Goal: Information Seeking & Learning: Learn about a topic

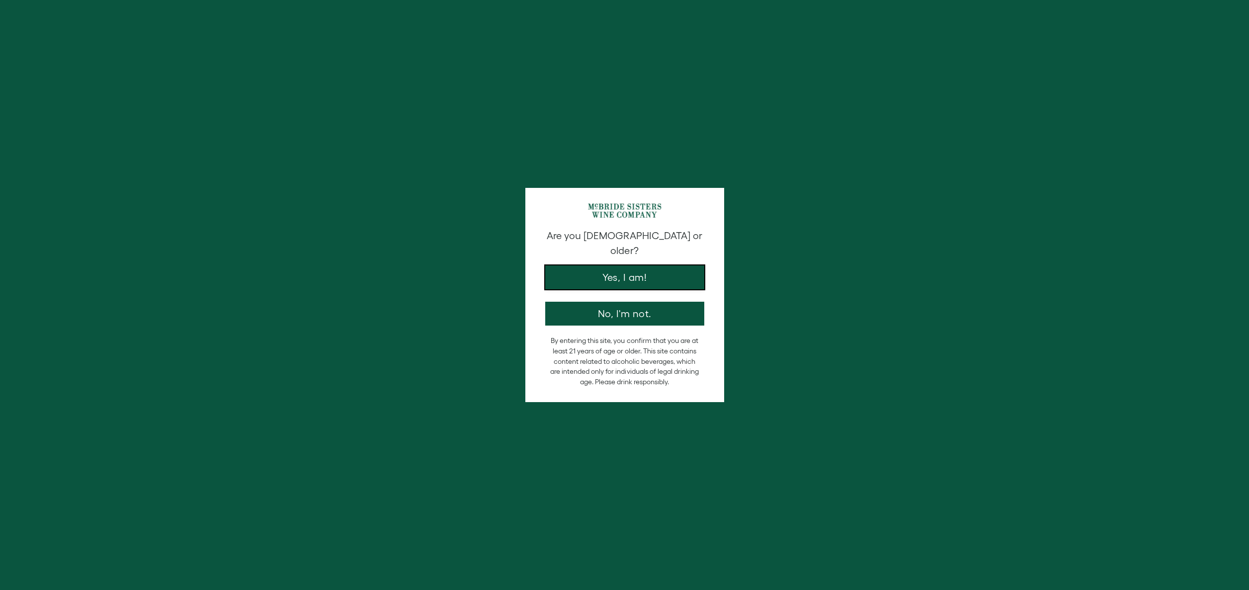
click at [663, 271] on button "Yes, I am!" at bounding box center [624, 277] width 159 height 24
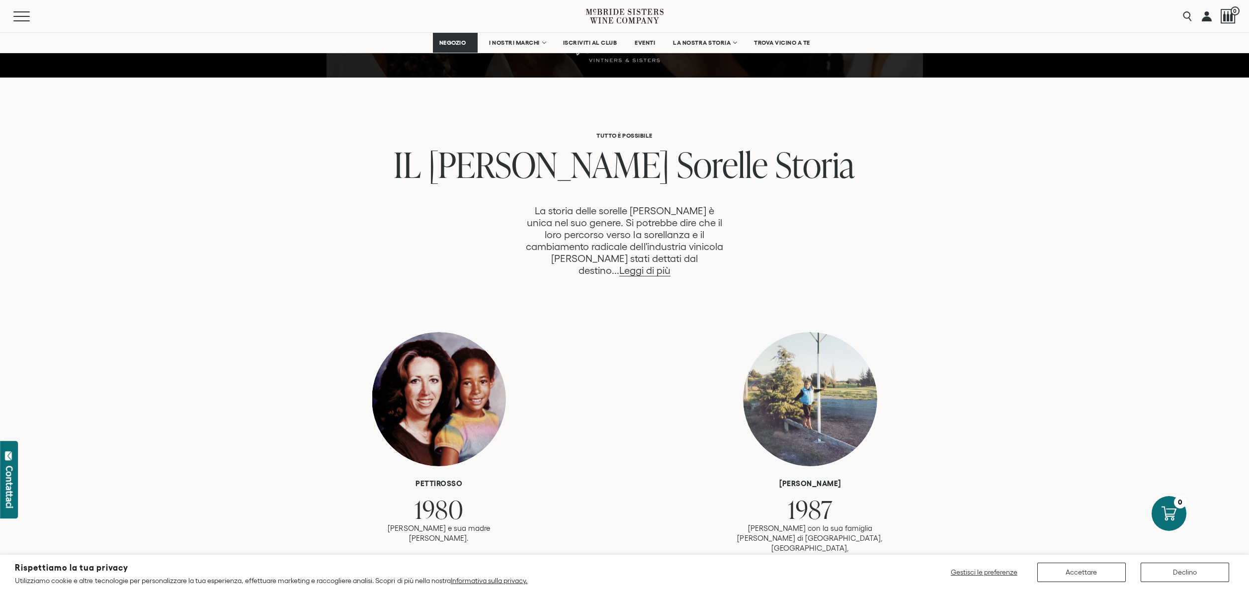
scroll to position [432, 0]
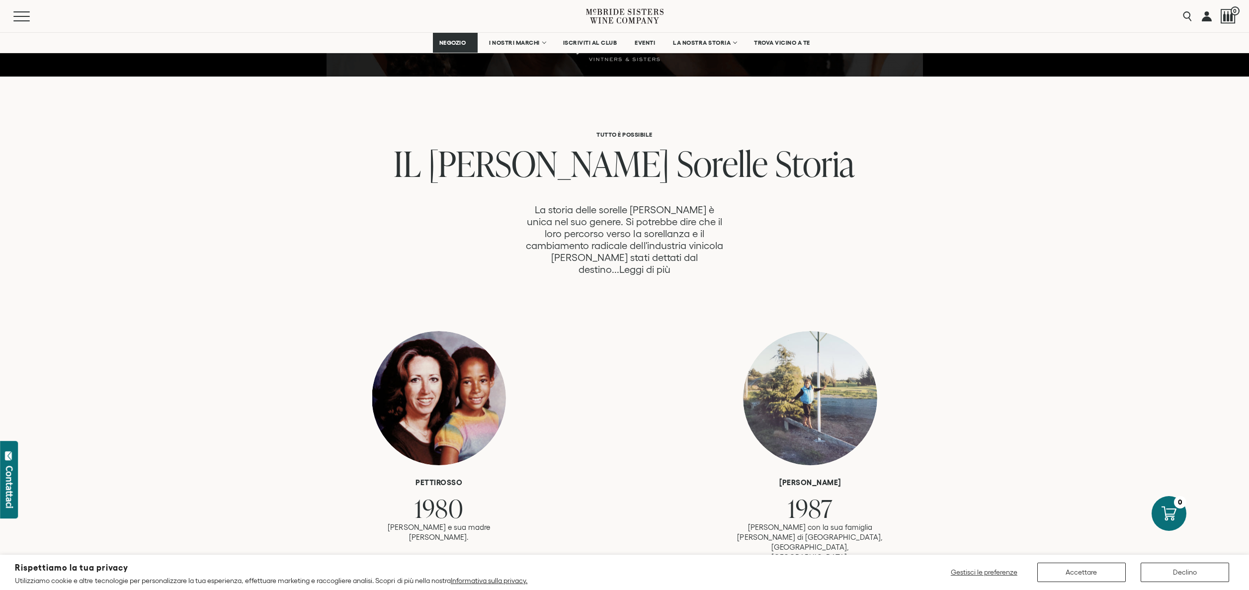
click at [661, 264] on font "Leggi di più" at bounding box center [644, 269] width 51 height 11
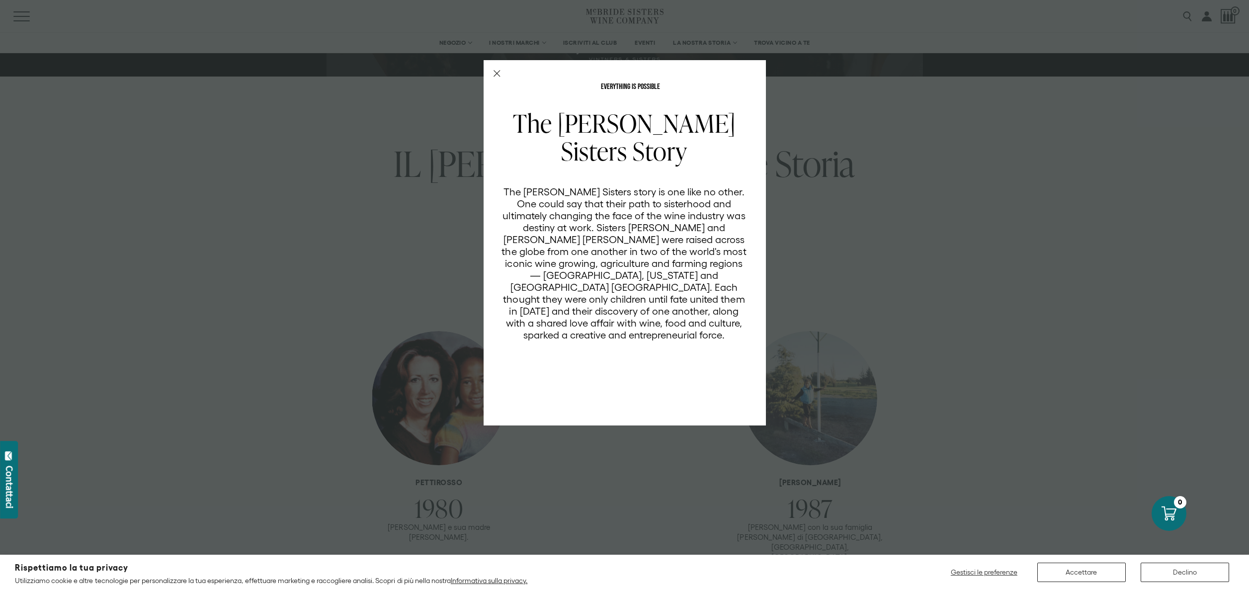
scroll to position [0, 0]
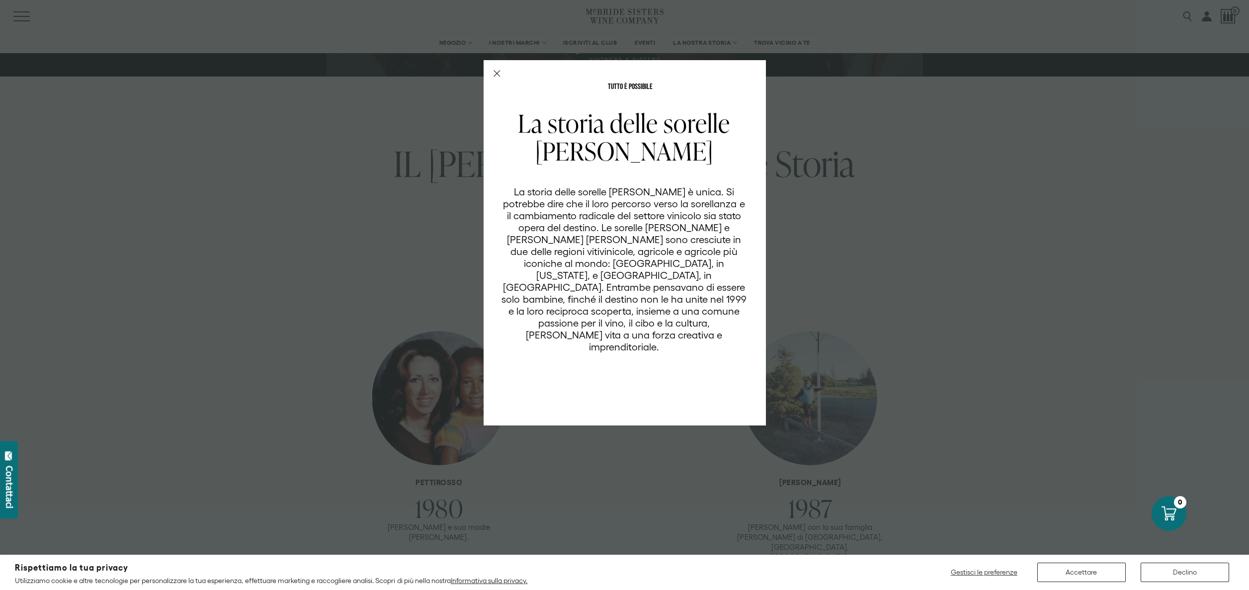
click at [831, 273] on div "TUTTO È POSSIBILE La storia delle sorelle McBride La storia delle sorelle McBri…" at bounding box center [624, 295] width 1249 height 590
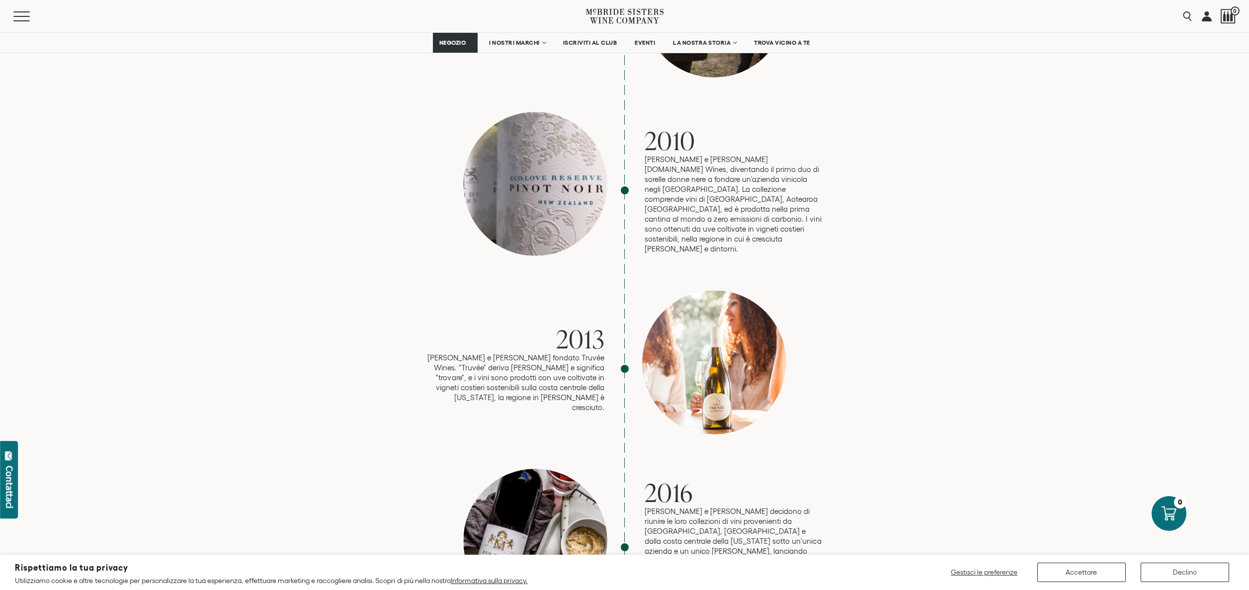
scroll to position [1312, 0]
drag, startPoint x: 682, startPoint y: 136, endPoint x: 763, endPoint y: 147, distance: 81.2
click at [761, 154] on font "Robin e Andréa lanciano eco.love Wines, diventando il primo duo di sorelle donn…" at bounding box center [732, 203] width 177 height 98
click at [794, 198] on p "Robin e Andréa lanciano eco.love Wines, diventando il primo duo di sorelle donn…" at bounding box center [733, 203] width 179 height 99
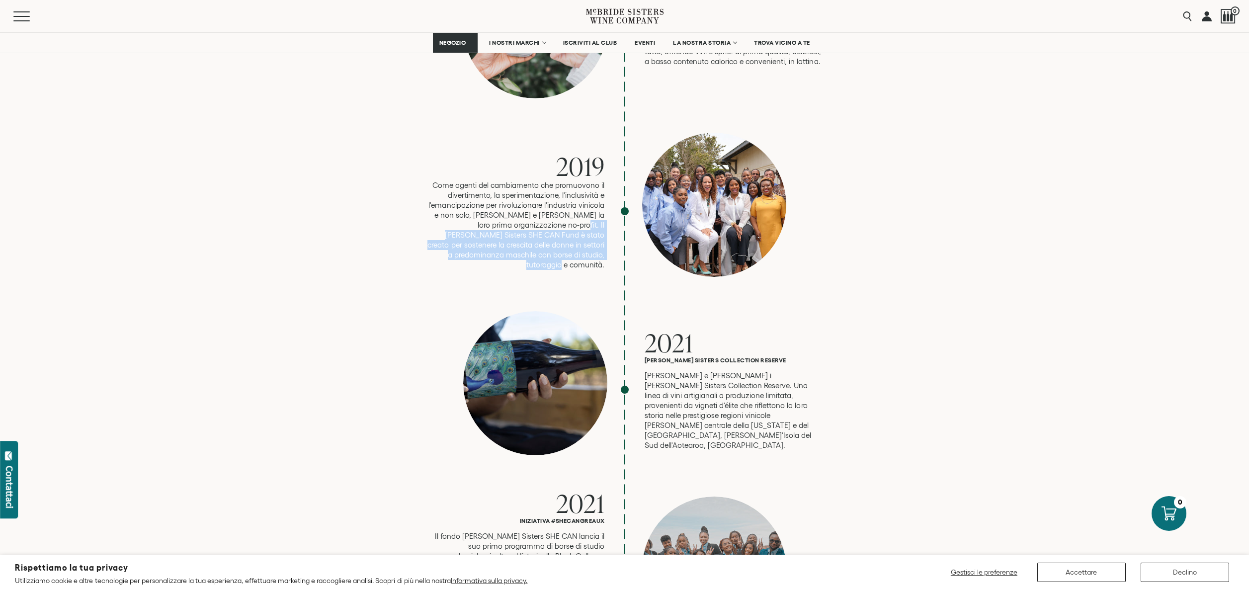
scroll to position [2181, 0]
drag, startPoint x: 517, startPoint y: 192, endPoint x: 605, endPoint y: 228, distance: 94.8
click at [605, 228] on div "2019 Come agenti del cambiamento che promuovono il divertimento, la sperimentaz…" at bounding box center [625, 212] width 398 height 157
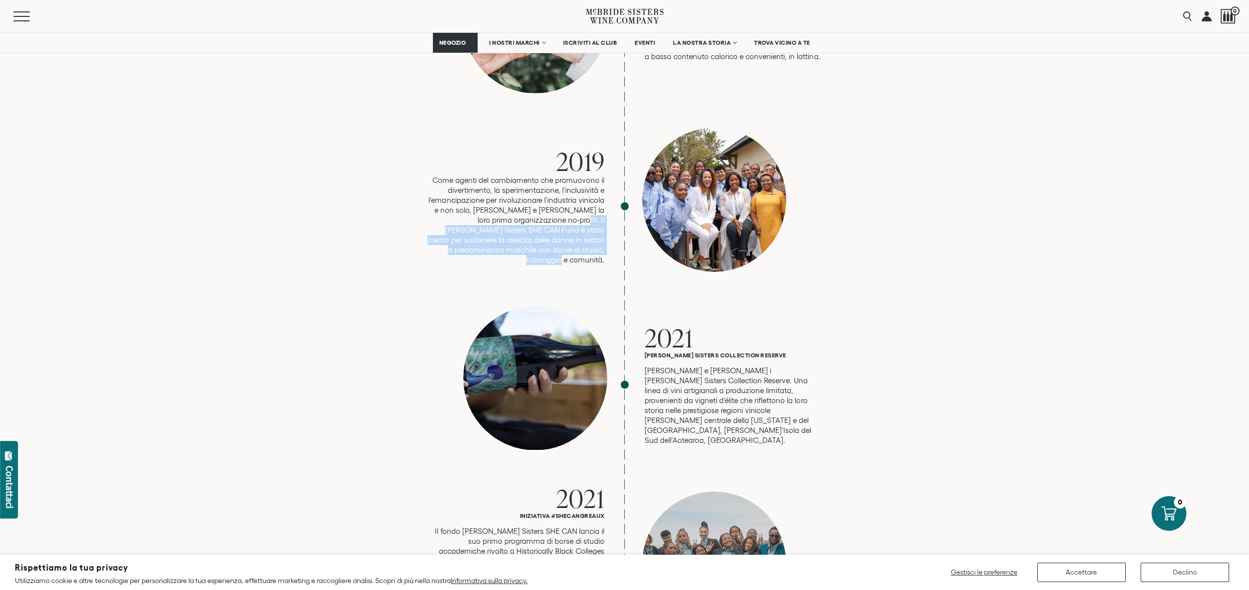
scroll to position [2188, 0]
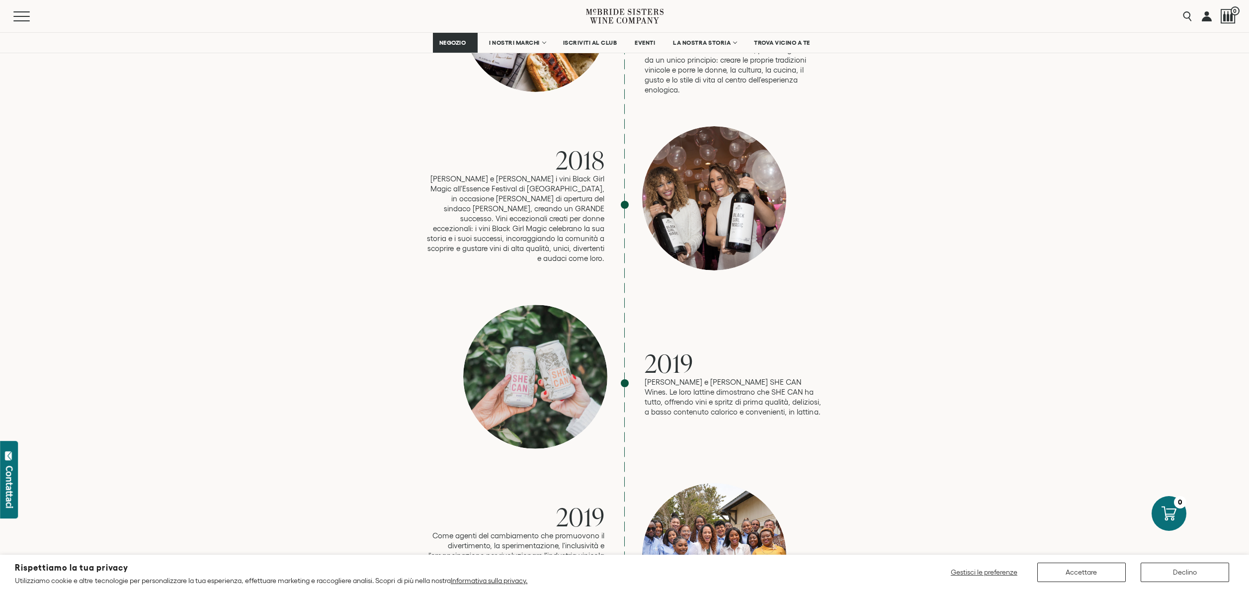
scroll to position [1620, 0]
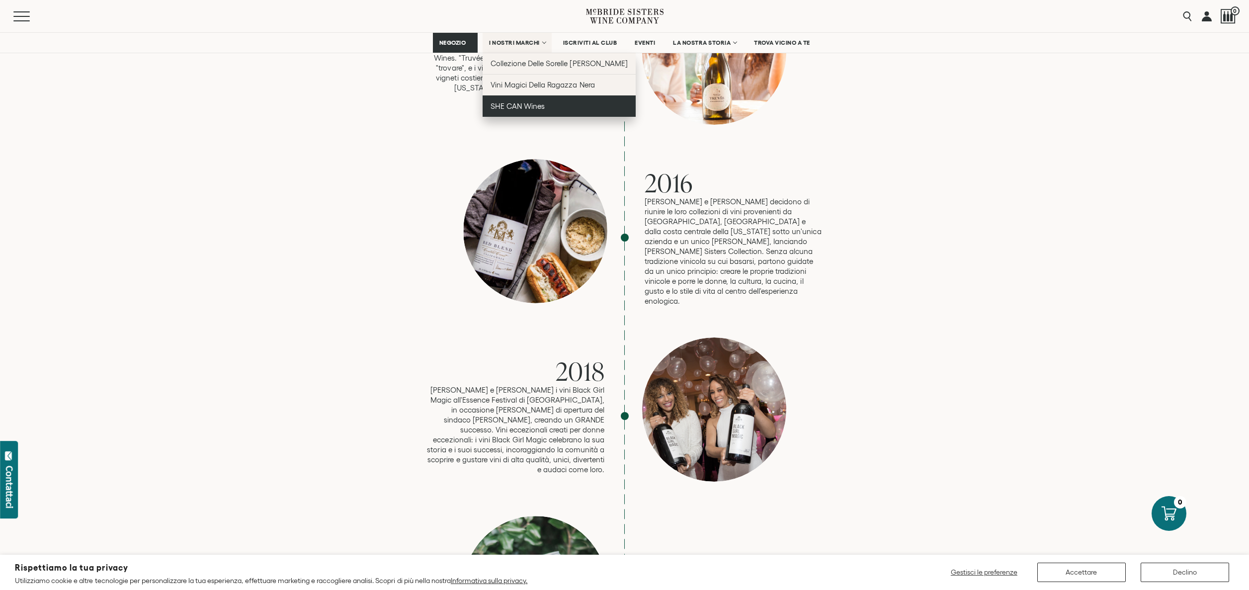
click at [532, 107] on font "SHE CAN Wines" at bounding box center [517, 106] width 54 height 8
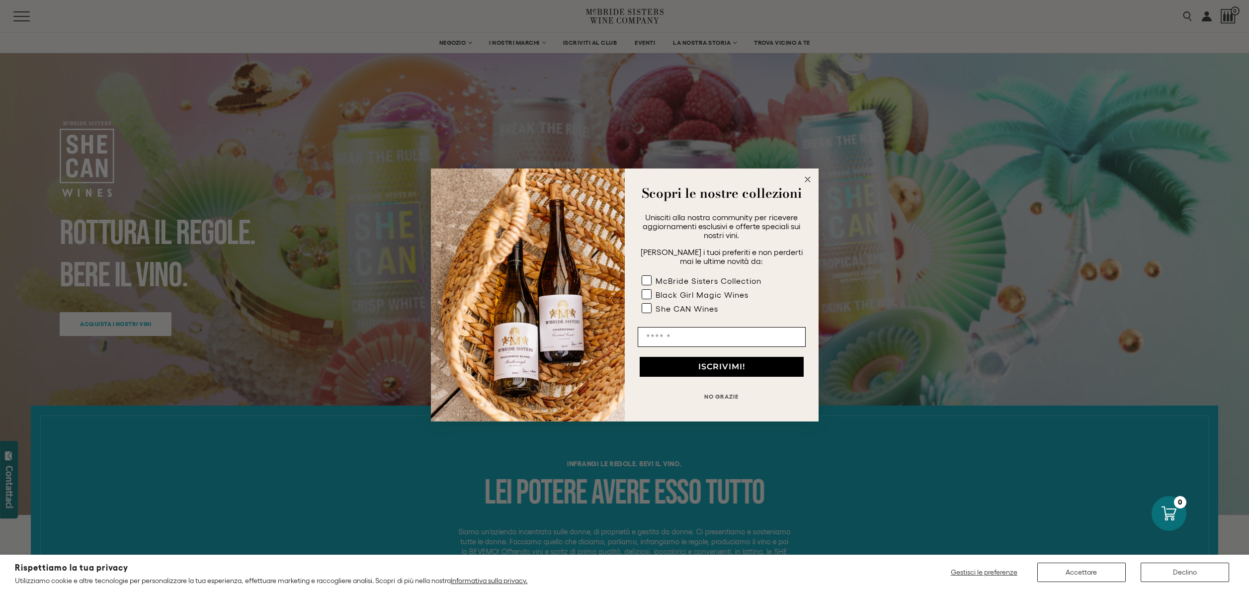
click at [807, 182] on circle "Chiudi finestra di dialogo" at bounding box center [806, 179] width 11 height 11
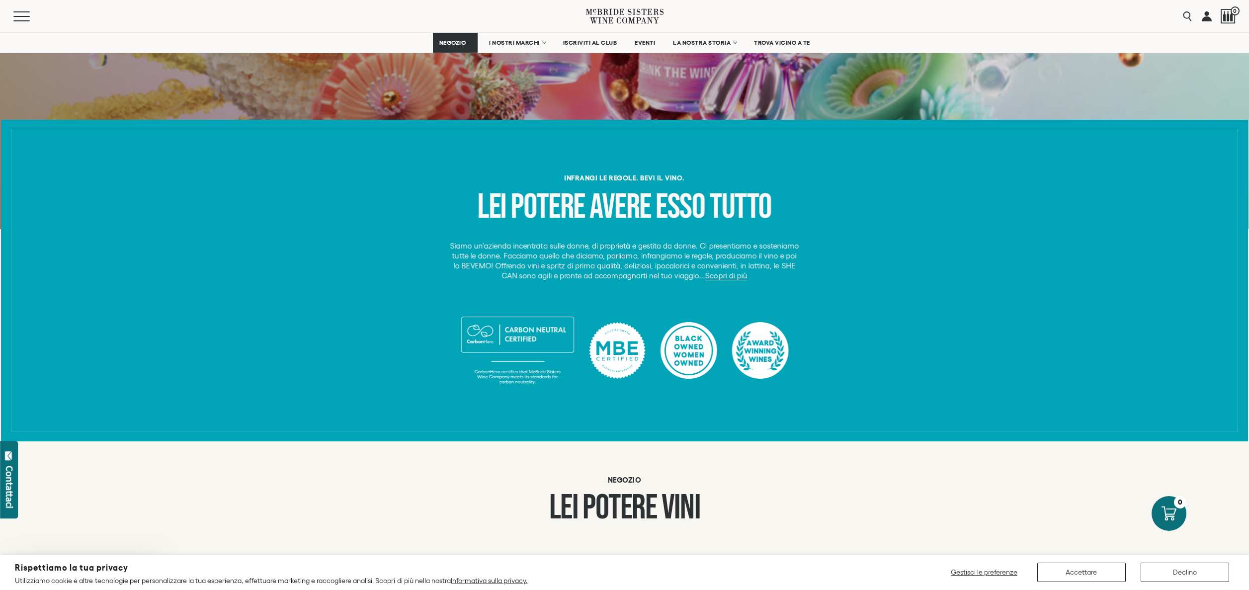
scroll to position [288, 0]
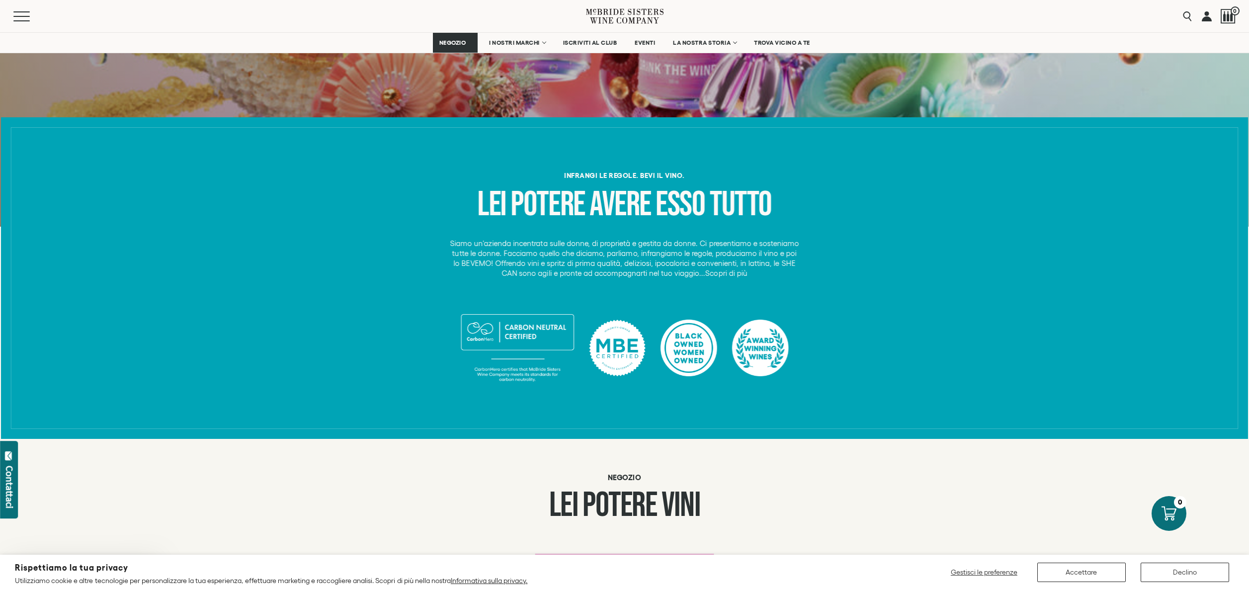
click at [708, 276] on font "Scopri di più" at bounding box center [726, 273] width 42 height 8
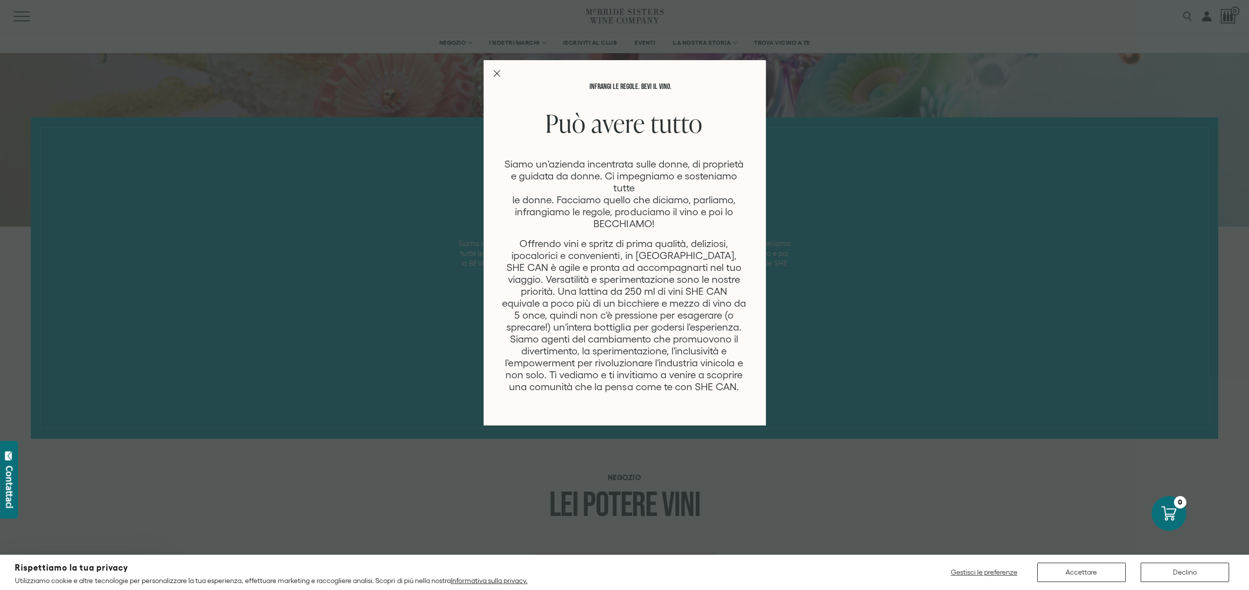
click at [817, 314] on div "Infrangi le regole. Bevi il vino. Può avere tutto Siamo un'azienda incentrata s…" at bounding box center [624, 295] width 1249 height 590
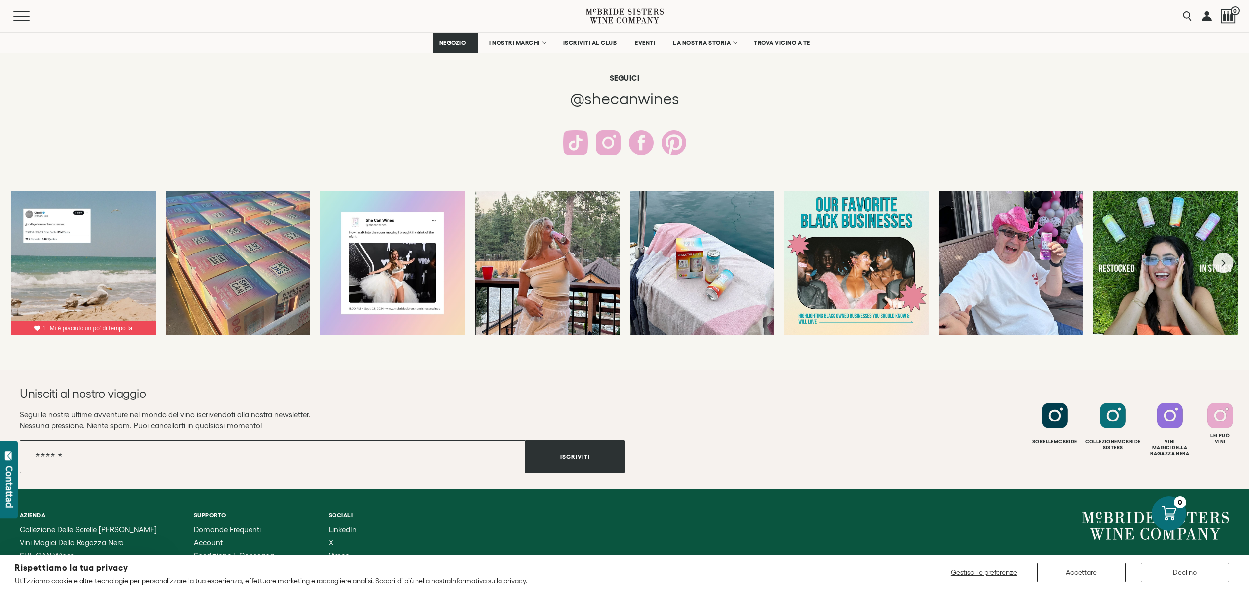
scroll to position [1845, 0]
